Goal: Transaction & Acquisition: Purchase product/service

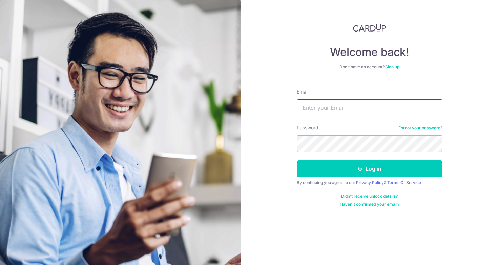
click at [321, 107] on input "Email" at bounding box center [370, 107] width 146 height 17
click at [435, 110] on keeper-lock "Open Keeper Popup" at bounding box center [433, 108] width 8 height 8
click at [392, 107] on input "Email" at bounding box center [370, 107] width 146 height 17
click at [311, 106] on input "Email" at bounding box center [370, 107] width 146 height 17
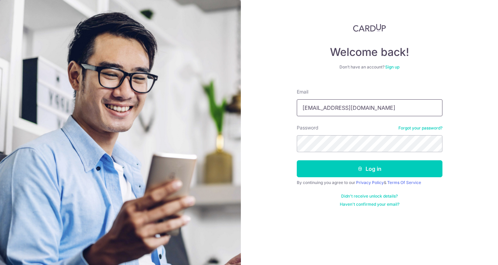
type input "estherhwee@gmail.com"
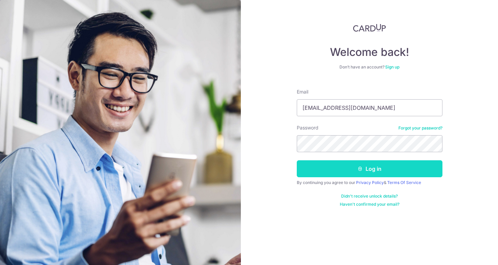
click at [362, 174] on button "Log in" at bounding box center [370, 168] width 146 height 17
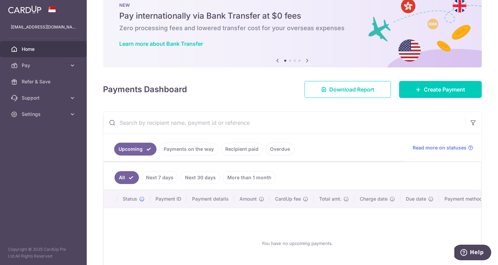
scroll to position [15, 0]
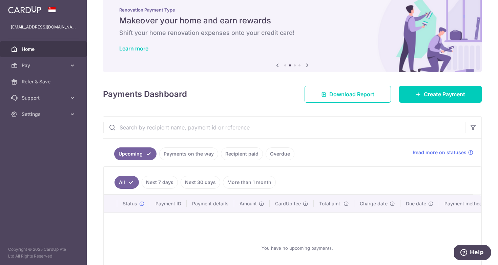
click at [248, 154] on link "Recipient paid" at bounding box center [242, 153] width 42 height 13
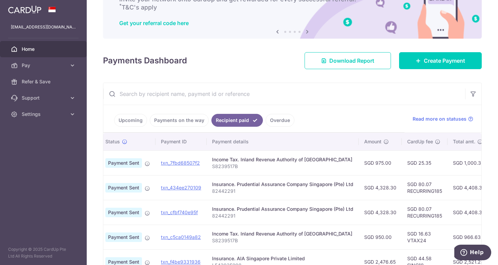
scroll to position [0, 14]
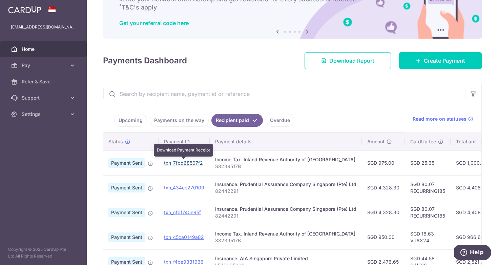
click at [188, 163] on link "txn_7fbd68507f2" at bounding box center [183, 163] width 39 height 6
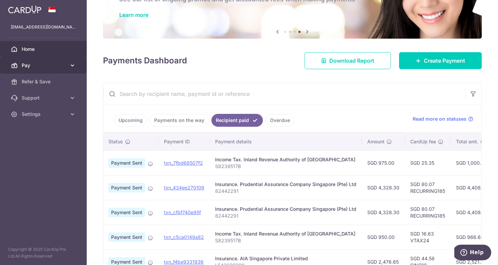
click at [51, 69] on link "Pay" at bounding box center [43, 65] width 87 height 16
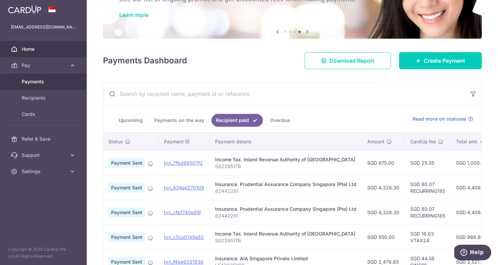
click at [36, 84] on span "Payments" at bounding box center [44, 81] width 45 height 7
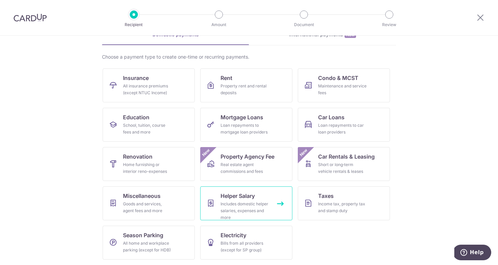
scroll to position [38, 0]
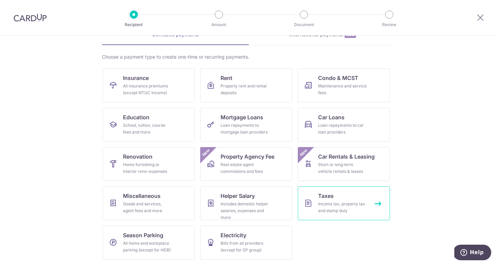
click at [335, 193] on link "Taxes Income tax, property tax and stamp duty" at bounding box center [344, 203] width 92 height 34
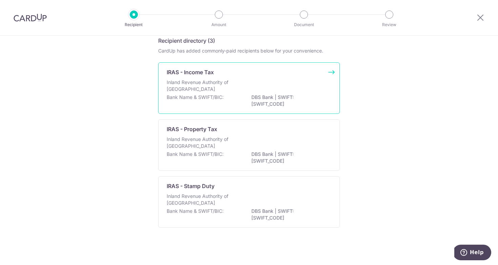
scroll to position [32, 0]
click at [297, 81] on div "Inland Revenue Authority of Singapore" at bounding box center [249, 86] width 165 height 15
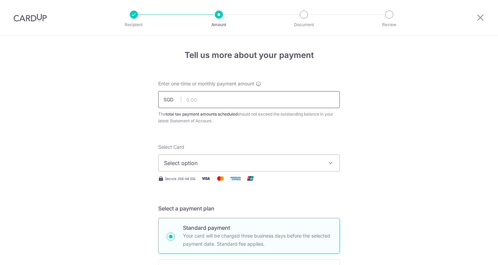
click at [258, 101] on input "text" at bounding box center [249, 99] width 182 height 17
type input "9"
type input "8"
type input "975.00"
click at [217, 161] on span "Select option" at bounding box center [243, 163] width 158 height 8
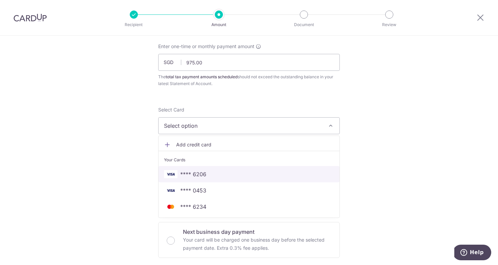
scroll to position [39, 0]
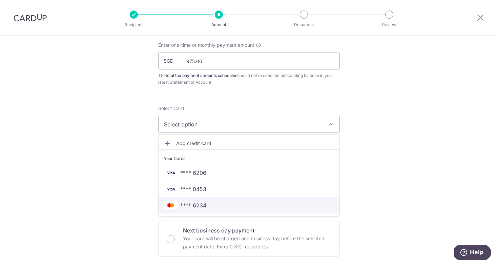
click at [202, 209] on span "**** 6234" at bounding box center [193, 205] width 26 height 8
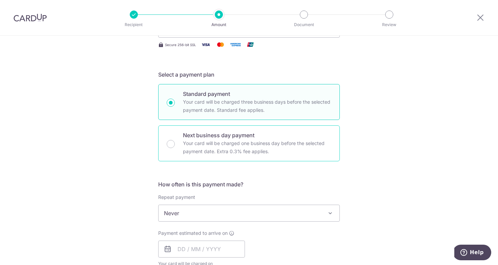
scroll to position [134, 0]
click at [203, 212] on span "Never" at bounding box center [249, 213] width 181 height 16
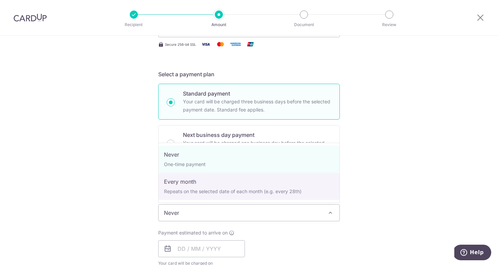
select select "3"
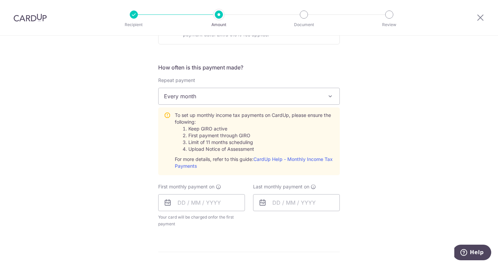
scroll to position [261, 0]
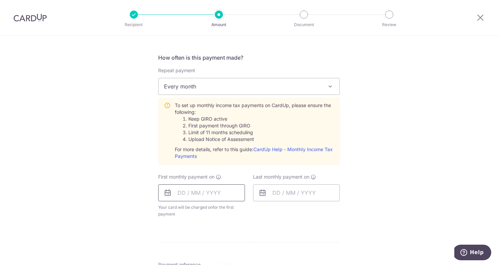
click at [222, 195] on input "text" at bounding box center [201, 192] width 87 height 17
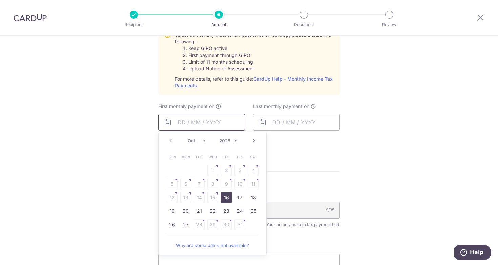
scroll to position [332, 0]
click at [183, 211] on link "20" at bounding box center [185, 210] width 11 height 11
type input "[DATE]"
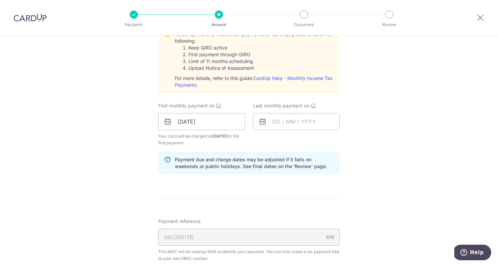
click at [183, 211] on form "Enter one-time or monthly payment amount SGD 975.00 975.00 The total tax paymen…" at bounding box center [249, 77] width 182 height 658
click at [309, 125] on input "text" at bounding box center [296, 121] width 87 height 17
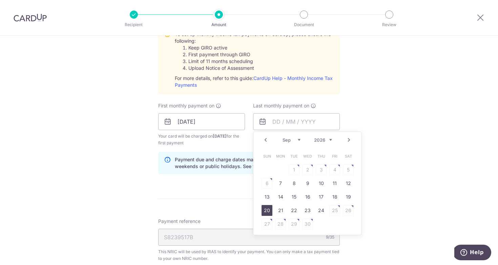
click at [271, 212] on link "20" at bounding box center [267, 210] width 11 height 11
type input "20/09/2026"
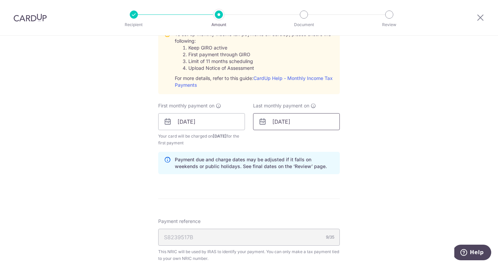
click at [282, 126] on input "20/09/2026" at bounding box center [296, 121] width 87 height 17
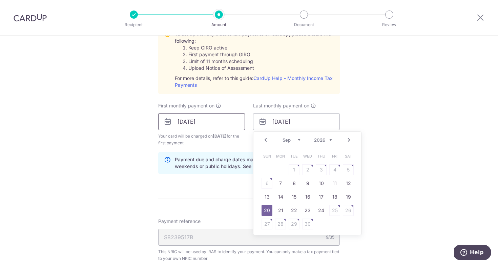
click at [210, 123] on input "[DATE]" at bounding box center [201, 121] width 87 height 17
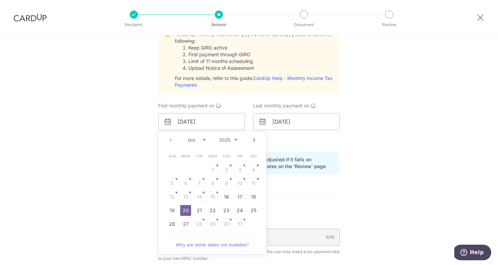
click at [371, 120] on div "Tell us more about your payment Enter one-time or monthly payment amount SGD 97…" at bounding box center [249, 71] width 498 height 735
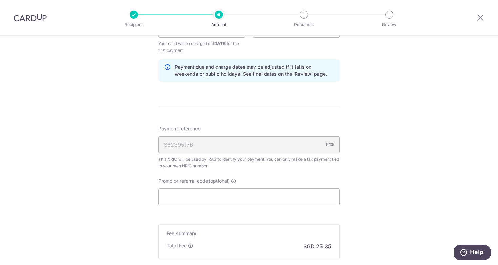
scroll to position [436, 0]
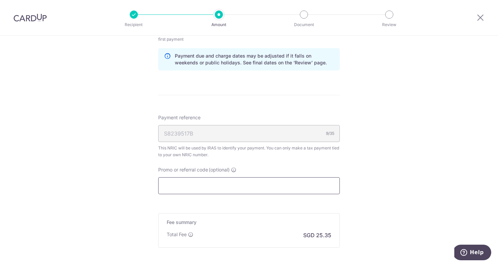
click at [244, 185] on input "Promo or referral code (optional)" at bounding box center [249, 185] width 182 height 17
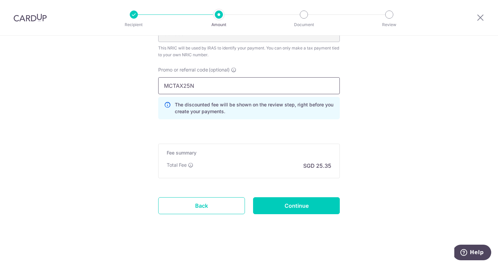
scroll to position [536, 0]
type input "MCTAX25N"
click at [280, 208] on input "Continue" at bounding box center [296, 205] width 87 height 17
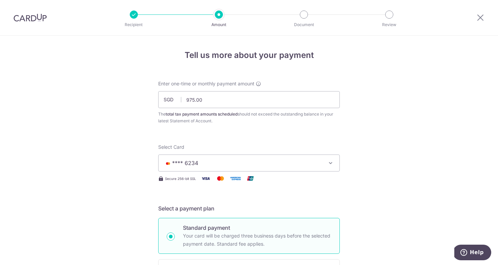
scroll to position [440, 0]
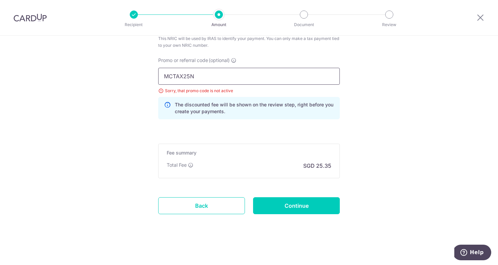
click at [219, 78] on input "MCTAX25N" at bounding box center [249, 76] width 182 height 17
type input "MCTAX25"
click at [302, 205] on input "Continue" at bounding box center [296, 205] width 87 height 17
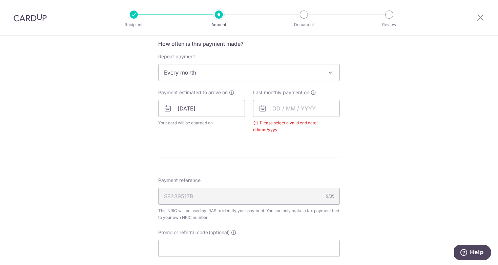
scroll to position [276, 0]
click at [294, 108] on input "text" at bounding box center [296, 107] width 87 height 17
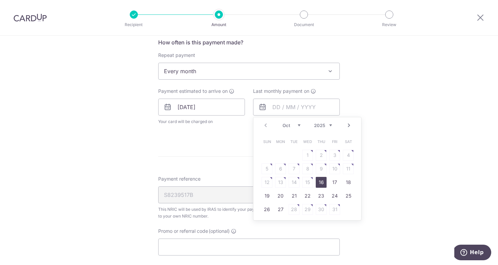
click at [331, 128] on div "Prev Next Oct Nov Dec 2025 2026" at bounding box center [308, 125] width 108 height 16
click at [329, 122] on div "Prev Next Oct Nov Dec 2025 2026" at bounding box center [308, 125] width 108 height 16
click at [265, 124] on link "Prev" at bounding box center [266, 125] width 8 height 8
click at [278, 198] on link "21" at bounding box center [280, 196] width 11 height 11
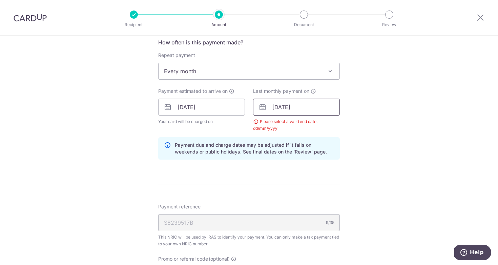
click at [285, 106] on input "21/09/2026" at bounding box center [296, 107] width 87 height 17
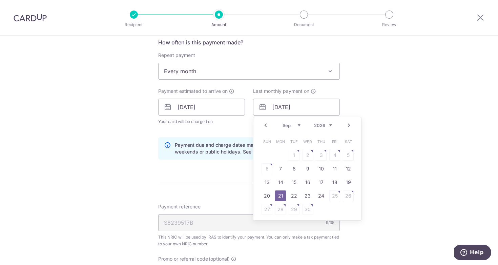
click at [266, 124] on link "Prev" at bounding box center [266, 125] width 8 height 8
click at [336, 198] on link "21" at bounding box center [335, 196] width 11 height 11
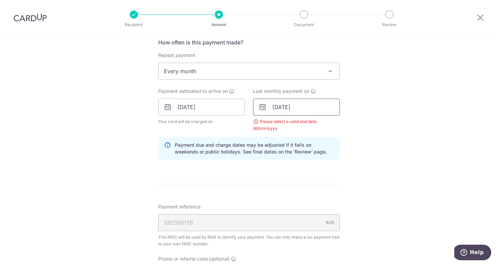
click at [294, 107] on input "21/08/2026" at bounding box center [296, 107] width 87 height 17
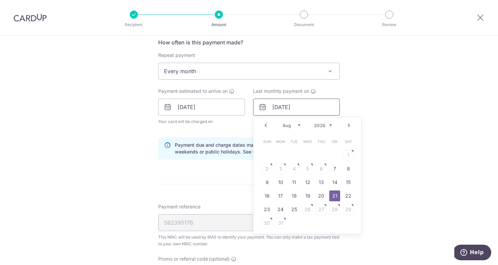
click at [301, 107] on input "21/08/2026" at bounding box center [296, 107] width 87 height 17
click at [336, 196] on link "21" at bounding box center [335, 196] width 11 height 11
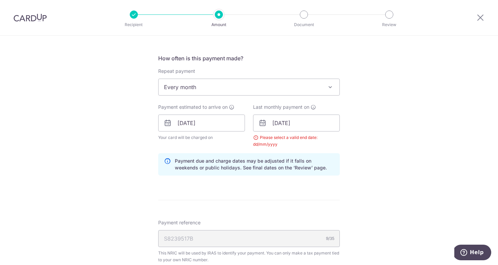
scroll to position [274, 0]
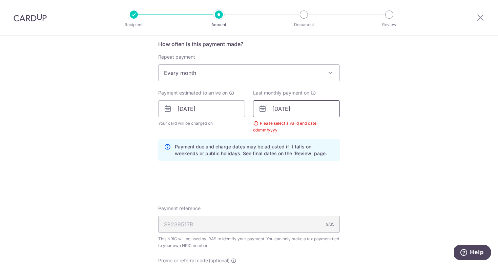
click at [282, 108] on input "21/08/2026" at bounding box center [296, 108] width 87 height 17
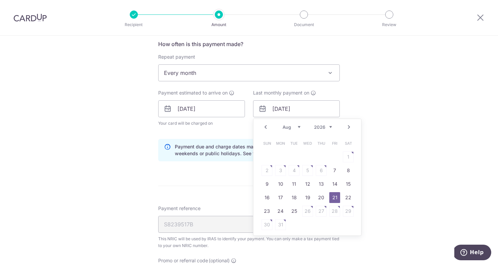
click at [265, 127] on link "Prev" at bounding box center [266, 127] width 8 height 8
click at [295, 199] on link "21" at bounding box center [294, 197] width 11 height 11
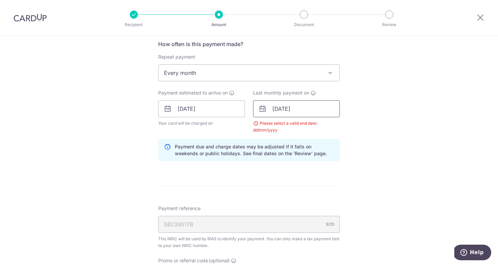
click at [293, 107] on input "21/07/2026" at bounding box center [296, 108] width 87 height 17
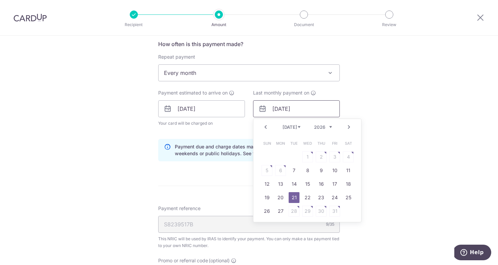
click at [304, 108] on input "21/07/2026" at bounding box center [296, 108] width 87 height 17
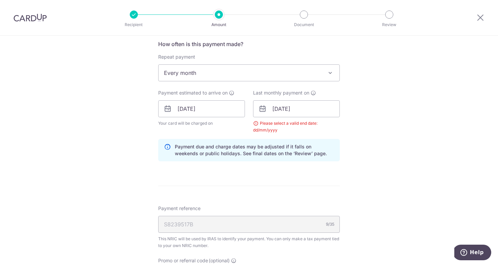
click at [284, 126] on div "Please select a valid end date: dd/mm/yyyy" at bounding box center [296, 127] width 87 height 14
click at [255, 123] on div "Please select a valid end date: dd/mm/yyyy" at bounding box center [296, 127] width 87 height 14
click at [284, 111] on input "21/07/2026" at bounding box center [296, 108] width 87 height 17
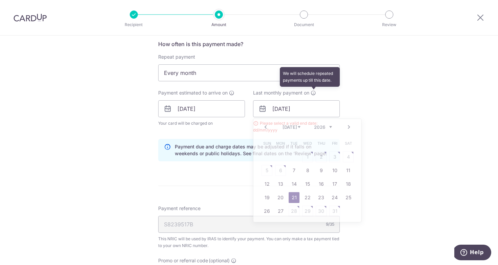
click at [314, 96] on span at bounding box center [313, 92] width 5 height 5
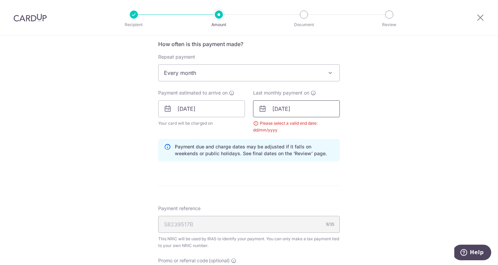
click at [300, 108] on input "21/07/2026" at bounding box center [296, 108] width 87 height 17
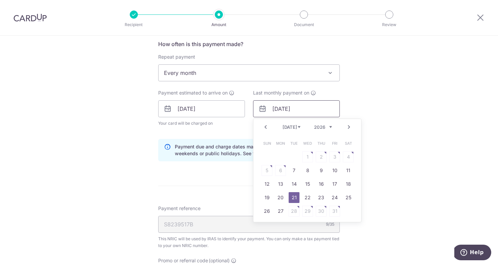
click at [286, 108] on input "21/07/2026" at bounding box center [296, 108] width 87 height 17
click at [346, 129] on link "Next" at bounding box center [349, 127] width 8 height 8
click at [296, 199] on link "20" at bounding box center [294, 197] width 11 height 11
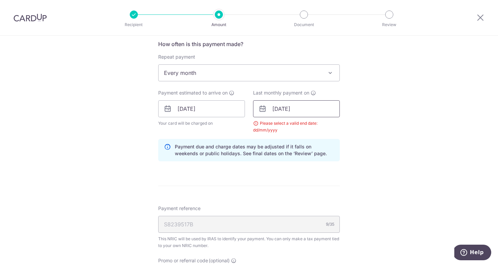
click at [292, 107] on input "20/10/2026" at bounding box center [296, 108] width 87 height 17
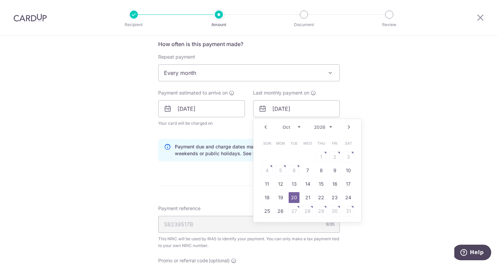
click at [195, 206] on span "Payment reference" at bounding box center [179, 208] width 42 height 7
click at [195, 216] on input "S8239517B" at bounding box center [249, 224] width 182 height 17
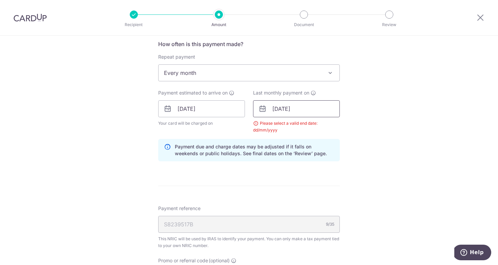
click at [277, 110] on input "20/10/2026" at bounding box center [296, 108] width 87 height 17
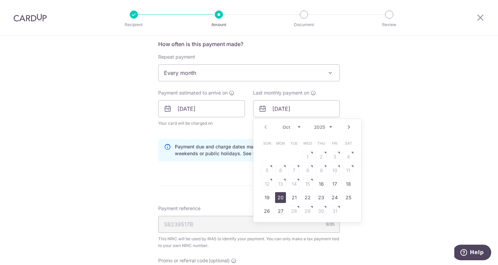
click at [282, 196] on link "20" at bounding box center [280, 197] width 11 height 11
type input "20/10/2025"
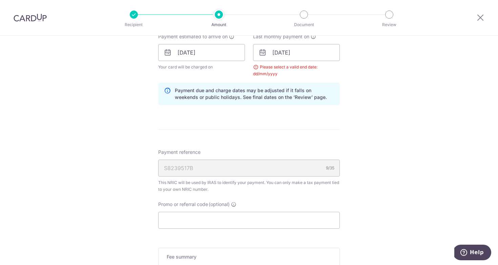
scroll to position [338, 0]
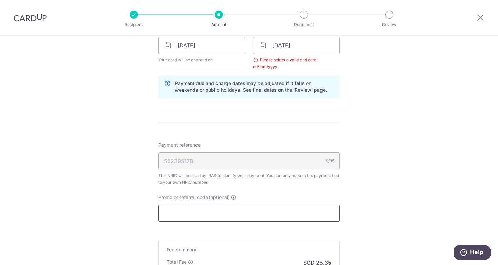
click at [259, 211] on input "Promo or referral code (optional)" at bounding box center [249, 213] width 182 height 17
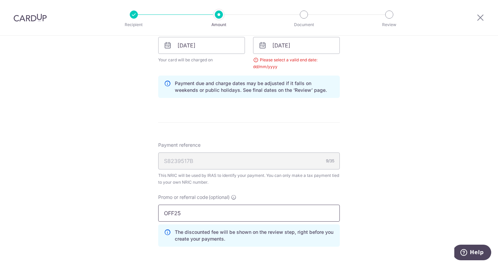
type input "OFF25"
click at [303, 227] on div "The discounted fee will be shown on the review step, right before you create yo…" at bounding box center [249, 235] width 182 height 22
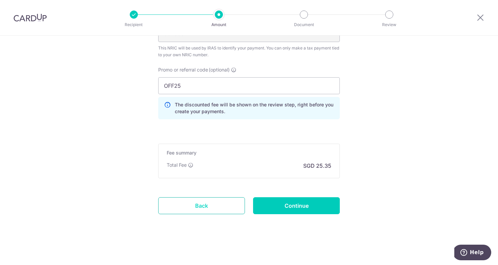
scroll to position [465, 0]
click at [195, 203] on link "Back" at bounding box center [201, 205] width 87 height 17
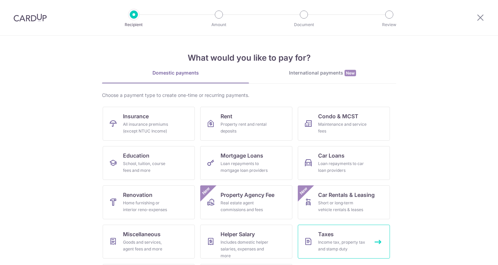
click at [332, 247] on div "Income tax, property tax and stamp duty" at bounding box center [342, 246] width 49 height 14
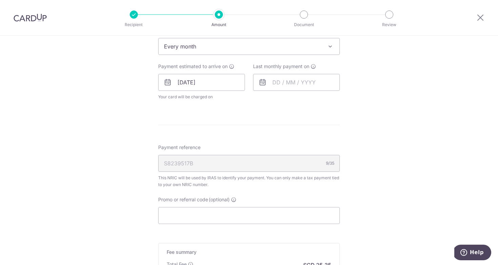
scroll to position [301, 0]
click at [305, 86] on input "text" at bounding box center [296, 81] width 87 height 17
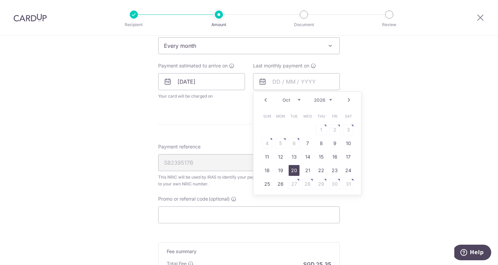
click at [297, 170] on link "20" at bounding box center [294, 170] width 11 height 11
type input "[DATE]"
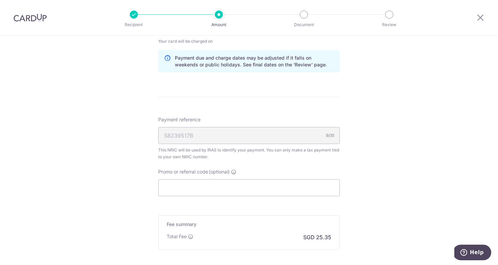
scroll to position [363, 0]
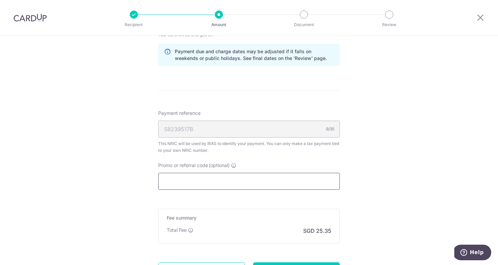
click at [265, 182] on input "Promo or referral code (optional)" at bounding box center [249, 181] width 182 height 17
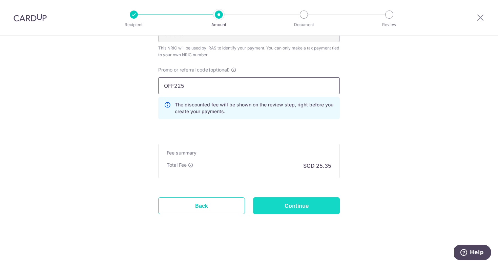
scroll to position [458, 0]
type input "OFF225"
click at [294, 200] on input "Continue" at bounding box center [296, 205] width 87 height 17
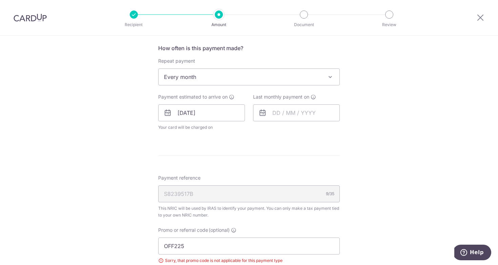
scroll to position [265, 0]
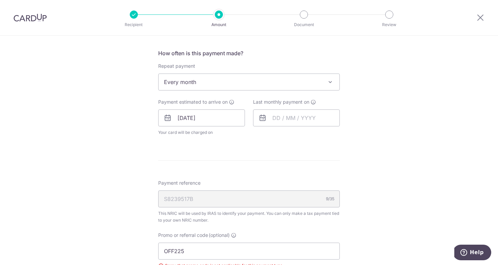
click at [254, 85] on span "Every month" at bounding box center [249, 82] width 181 height 16
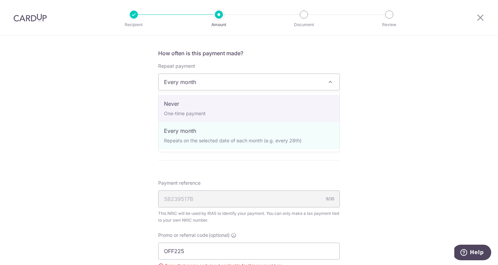
select select "1"
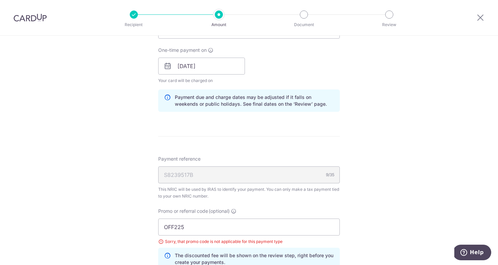
scroll to position [317, 0]
click at [203, 233] on input "OFF225" at bounding box center [249, 226] width 182 height 17
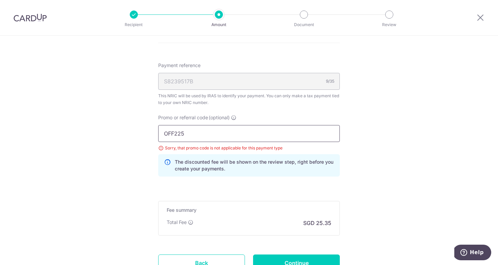
scroll to position [412, 0]
click at [277, 259] on input "Continue" at bounding box center [296, 261] width 87 height 17
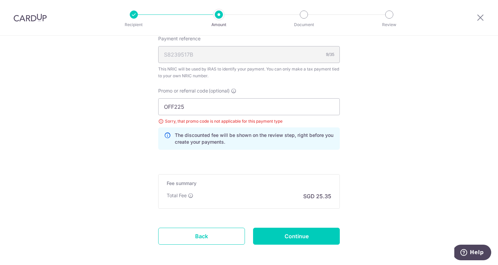
scroll to position [437, 0]
click at [454, 0] on header "Recipient Amount Document Review" at bounding box center [249, 18] width 498 height 36
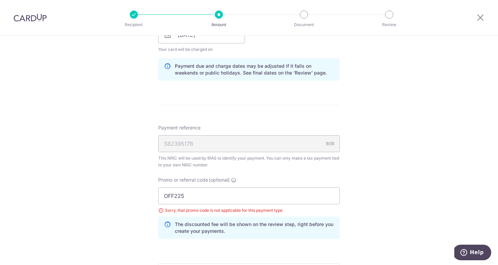
scroll to position [360, 0]
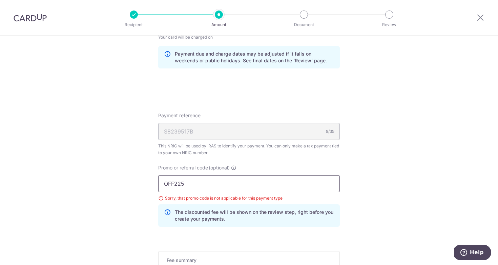
click at [215, 189] on input "OFF225" at bounding box center [249, 183] width 182 height 17
type input "O"
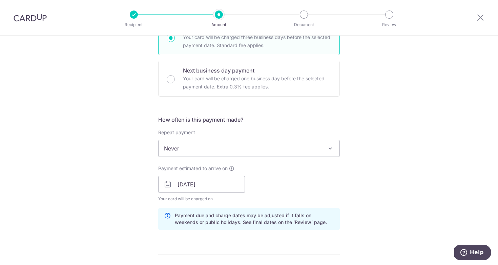
scroll to position [197, 0]
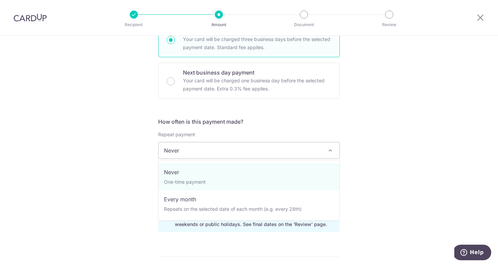
click at [257, 152] on span "Never" at bounding box center [249, 150] width 181 height 16
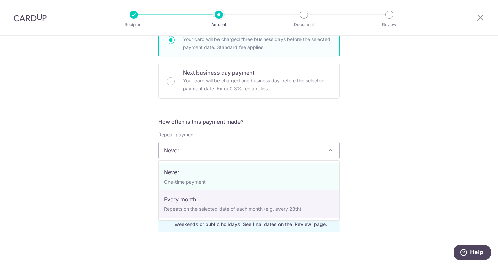
select select "3"
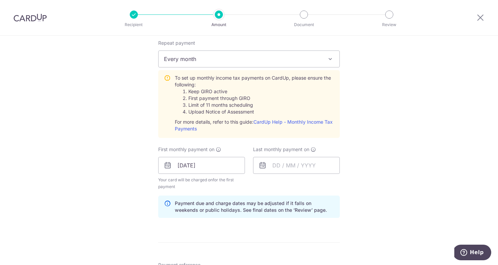
scroll to position [291, 0]
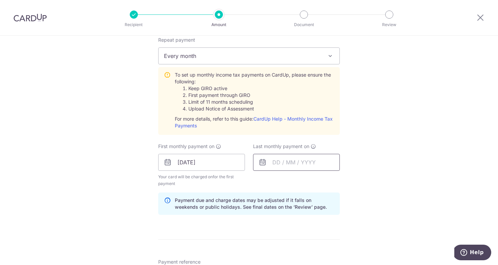
click at [296, 166] on input "text" at bounding box center [296, 162] width 87 height 17
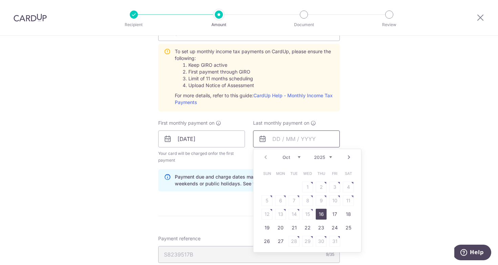
scroll to position [316, 0]
click at [260, 156] on div "Prev Next Jan Feb Mar Apr May Jun Jul Aug Sep Oct Nov 2025 2026" at bounding box center [308, 156] width 108 height 16
click at [261, 156] on div "Prev Next Jan Feb Mar Apr May Jun Jul Aug Sep Oct Nov 2025 2026" at bounding box center [308, 156] width 108 height 16
click at [264, 156] on link "Prev" at bounding box center [266, 156] width 8 height 8
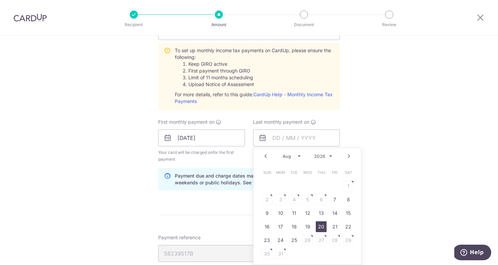
click at [323, 226] on link "20" at bounding box center [321, 226] width 11 height 11
type input "[DATE]"
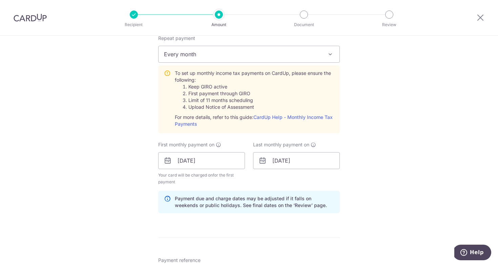
scroll to position [292, 0]
click at [279, 164] on input "[DATE]" at bounding box center [296, 162] width 87 height 17
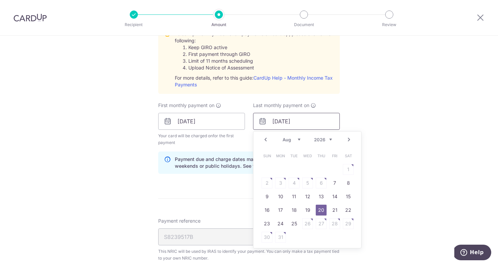
scroll to position [333, 0]
click at [379, 158] on div "Tell us more about your payment Enter one-time or monthly payment amount SGD 97…" at bounding box center [249, 75] width 498 height 744
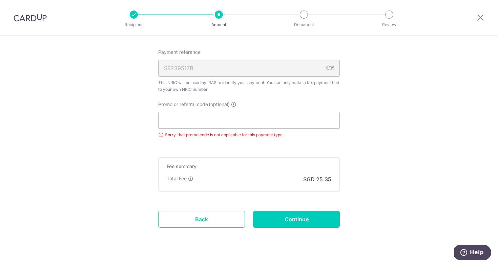
scroll to position [505, 0]
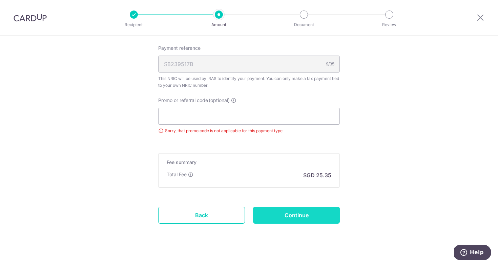
click at [285, 221] on input "Continue" at bounding box center [296, 215] width 87 height 17
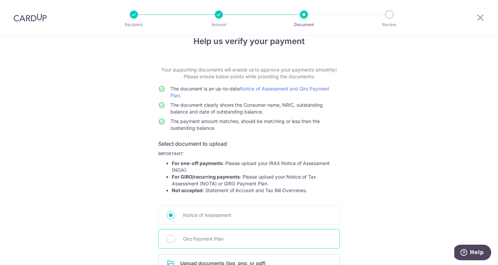
scroll to position [10, 0]
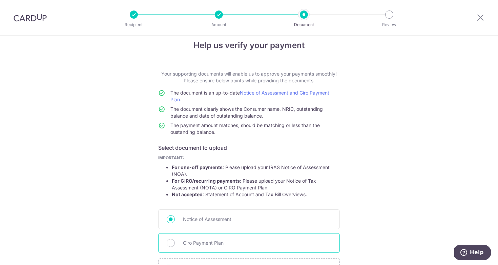
click at [221, 240] on span "Giro Payment Plan" at bounding box center [257, 243] width 148 height 8
click at [175, 240] on input "Giro Payment Plan" at bounding box center [171, 243] width 8 height 8
radio input "true"
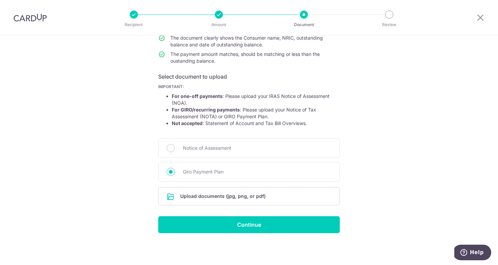
scroll to position [81, 0]
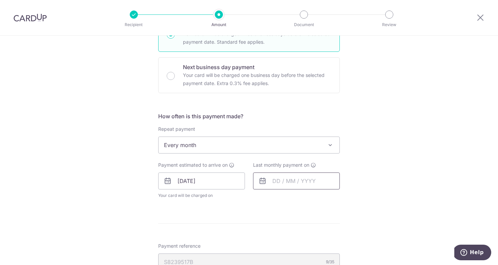
click at [276, 181] on input "text" at bounding box center [296, 181] width 87 height 17
click at [332, 200] on div "Prev Next Oct Nov [DATE] 2026" at bounding box center [308, 199] width 108 height 16
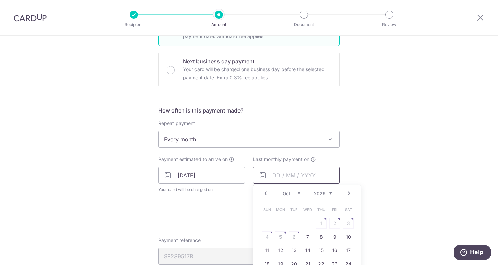
scroll to position [244, 0]
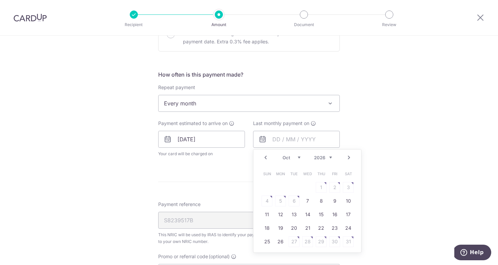
click at [267, 159] on link "Prev" at bounding box center [266, 158] width 8 height 8
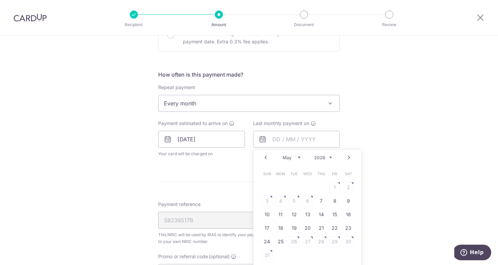
click at [267, 159] on link "Prev" at bounding box center [266, 158] width 8 height 8
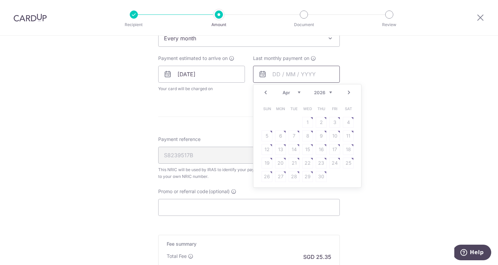
scroll to position [310, 0]
click at [294, 161] on table "Sun Mon Tue Wed Thu Fri Sat 1 2 3 4 5 6 7 8 9 10 11 12 13 14 15 16 17 18 19 20 …" at bounding box center [307, 141] width 95 height 81
click at [269, 92] on link "Prev" at bounding box center [266, 91] width 8 height 8
click at [334, 150] on link "20" at bounding box center [335, 148] width 11 height 11
type input "20/03/2026"
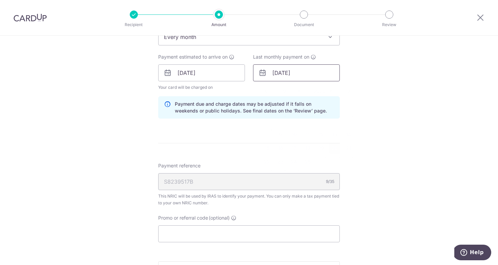
click at [302, 78] on input "[DATE]" at bounding box center [296, 72] width 87 height 17
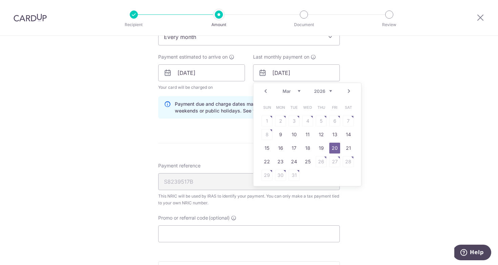
click at [351, 88] on link "Next" at bounding box center [349, 91] width 8 height 8
click at [264, 88] on link "Prev" at bounding box center [266, 91] width 8 height 8
click at [242, 129] on form "Enter one-time or monthly payment amount SGD 975.00 975.00 The total tax paymen…" at bounding box center [249, 60] width 182 height 581
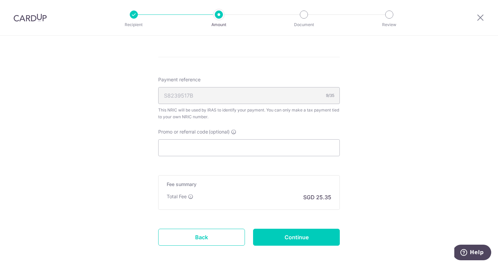
scroll to position [397, 0]
click at [281, 230] on input "Continue" at bounding box center [296, 236] width 87 height 17
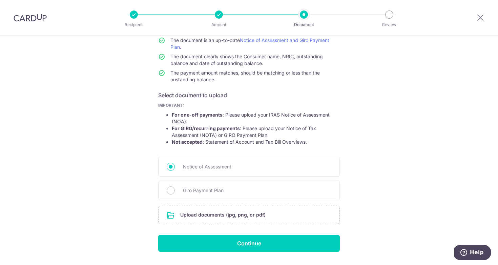
scroll to position [69, 0]
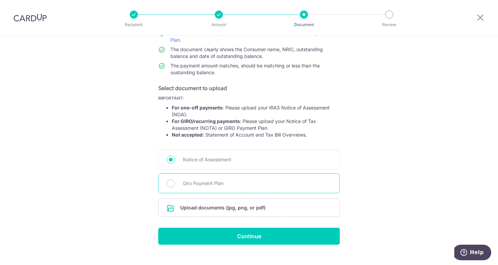
click at [205, 186] on span "Giro Payment Plan" at bounding box center [257, 183] width 148 height 8
click at [175, 186] on input "Giro Payment Plan" at bounding box center [171, 183] width 8 height 8
radio input "true"
click at [251, 207] on input "file" at bounding box center [249, 208] width 181 height 18
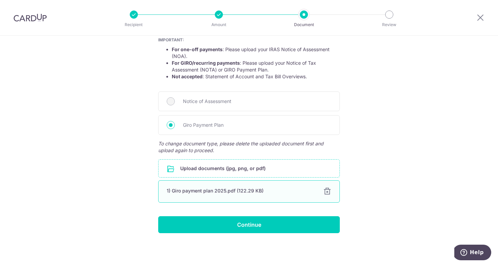
scroll to position [128, 0]
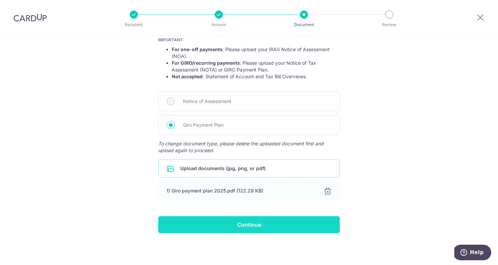
click at [272, 226] on input "Continue" at bounding box center [249, 224] width 182 height 17
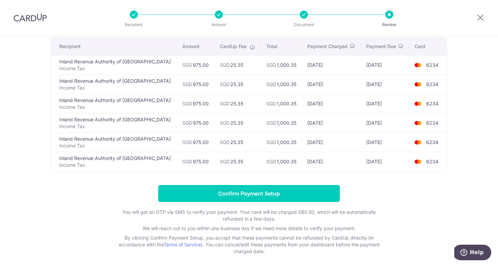
scroll to position [74, 0]
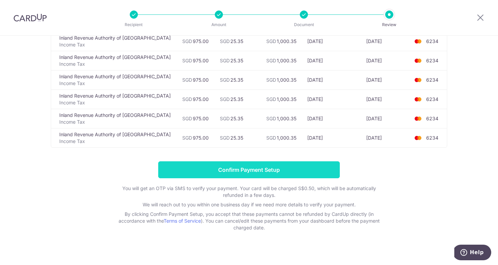
click at [256, 171] on input "Confirm Payment Setup" at bounding box center [249, 169] width 182 height 17
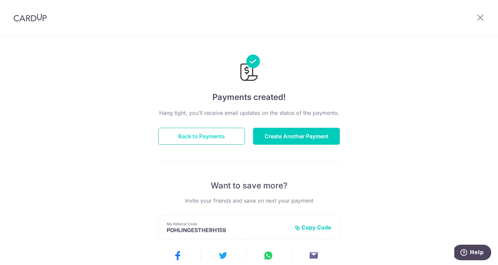
click at [223, 140] on button "Back to Payments" at bounding box center [201, 136] width 87 height 17
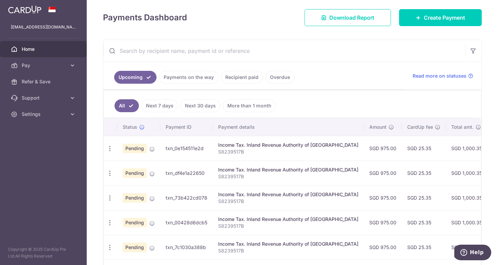
scroll to position [82, 0]
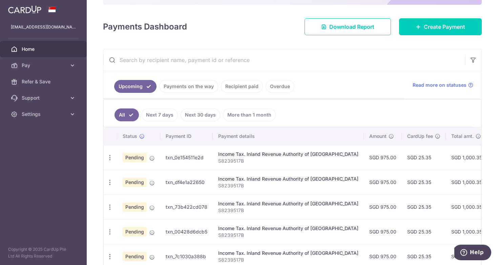
click at [233, 85] on link "Recipient paid" at bounding box center [242, 86] width 42 height 13
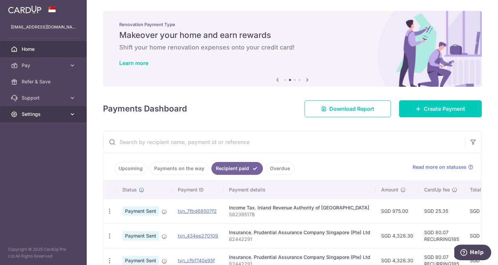
scroll to position [0, 0]
click at [70, 114] on icon at bounding box center [72, 114] width 7 height 7
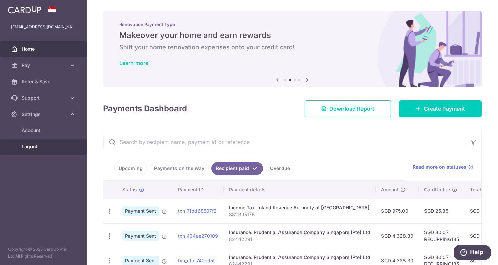
click at [29, 149] on span "Logout" at bounding box center [44, 146] width 45 height 7
